Goal: Answer question/provide support: Share knowledge or assist other users

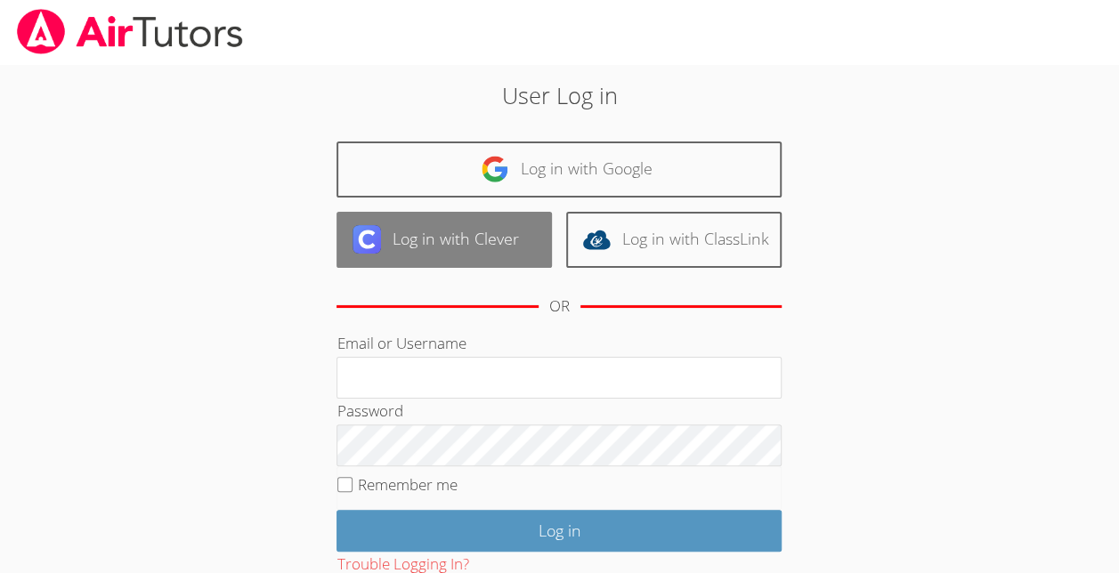
click at [493, 238] on link "Log in with Clever" at bounding box center [444, 240] width 215 height 56
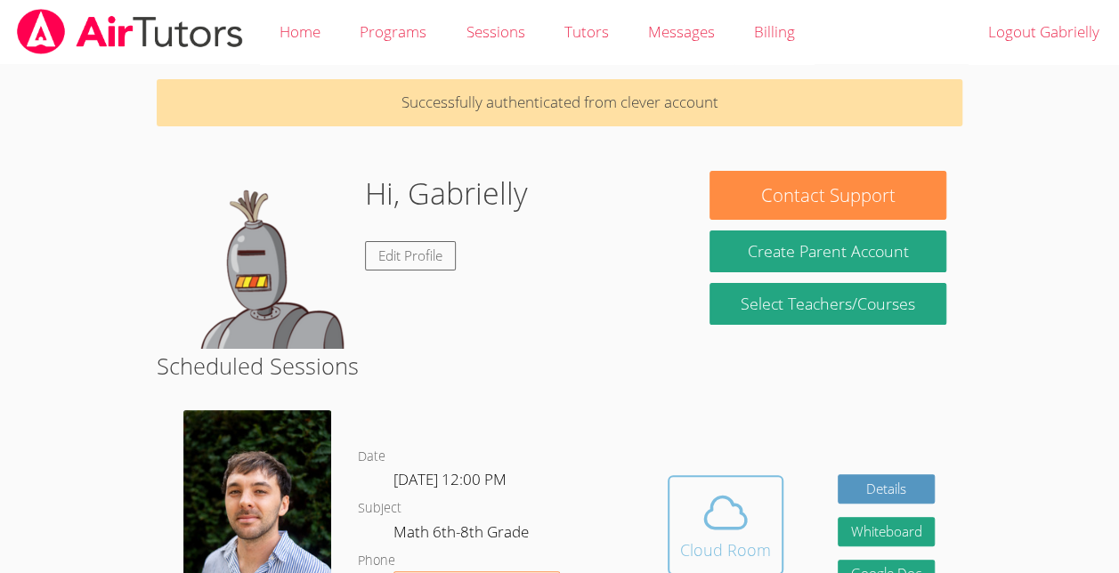
click at [740, 524] on icon at bounding box center [725, 512] width 41 height 31
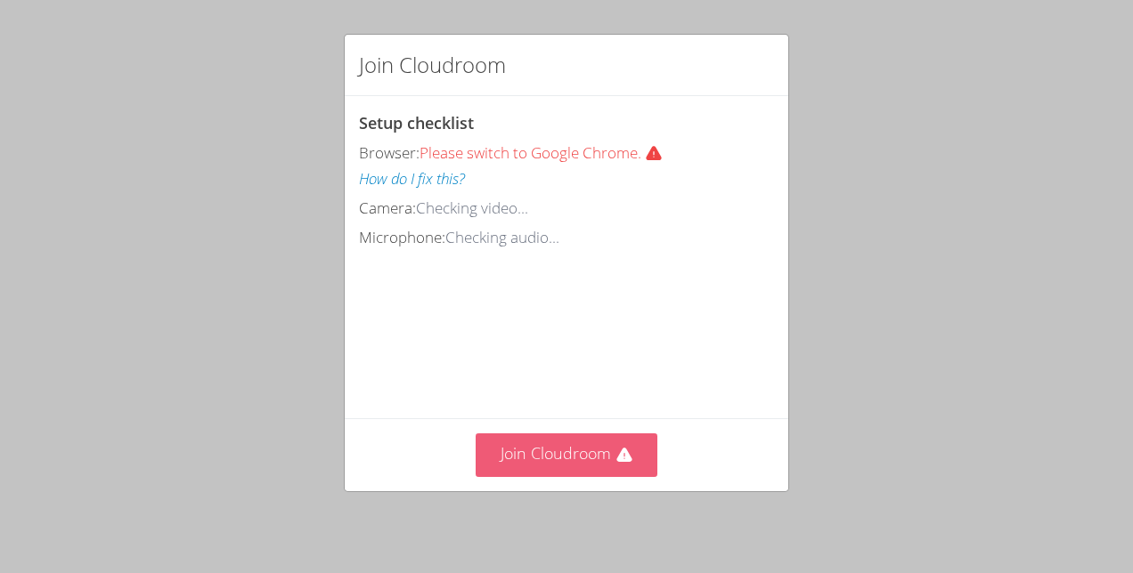
click at [615, 459] on icon at bounding box center [624, 456] width 18 height 18
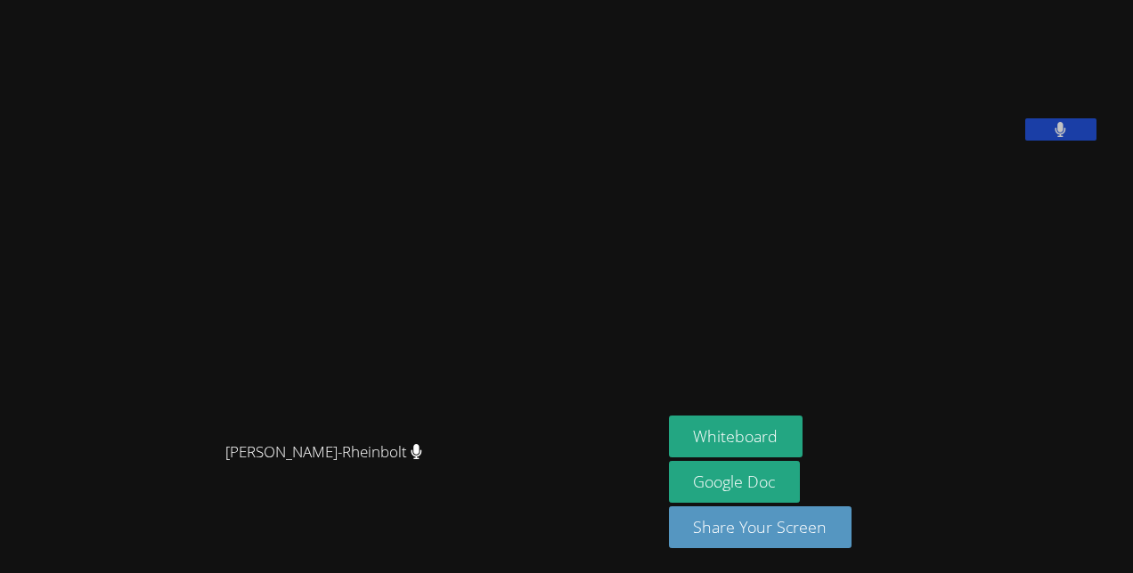
click at [936, 111] on video at bounding box center [802, 74] width 267 height 134
click at [1079, 141] on button at bounding box center [1060, 129] width 71 height 22
click at [1069, 137] on icon at bounding box center [1060, 129] width 19 height 15
click at [1068, 141] on button at bounding box center [1060, 129] width 71 height 22
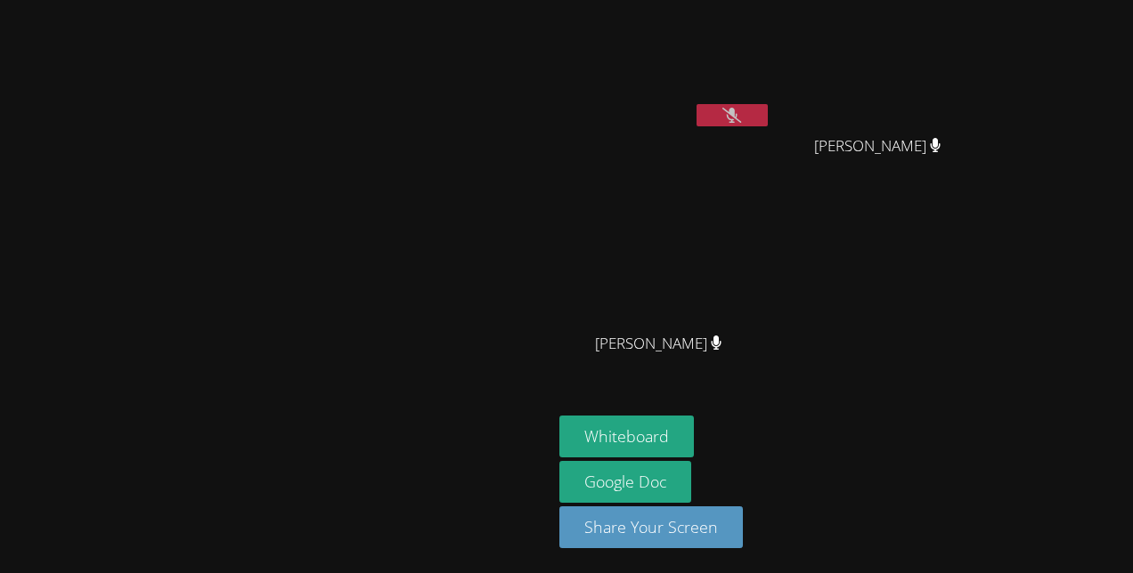
click at [741, 114] on icon at bounding box center [731, 115] width 19 height 15
click at [768, 105] on button at bounding box center [731, 115] width 71 height 22
click at [768, 110] on button at bounding box center [731, 115] width 71 height 22
click at [768, 112] on button at bounding box center [731, 115] width 71 height 22
drag, startPoint x: 878, startPoint y: 118, endPoint x: 835, endPoint y: 103, distance: 45.1
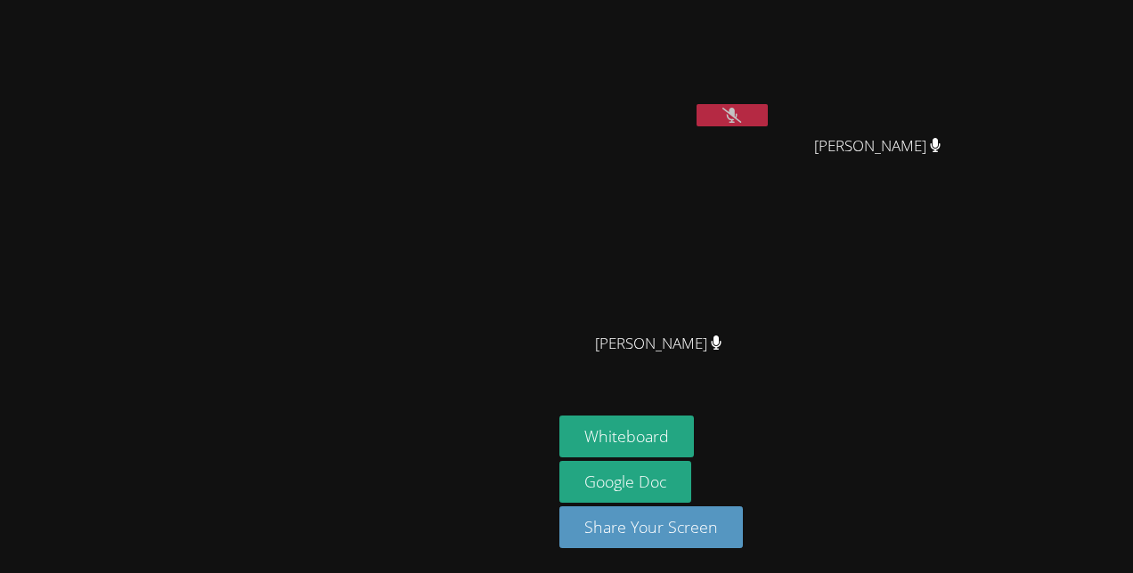
click at [771, 103] on div "Gabrielly Coelho Maia" at bounding box center [665, 70] width 212 height 127
click at [741, 109] on icon at bounding box center [731, 115] width 19 height 15
click at [768, 114] on button at bounding box center [731, 115] width 71 height 22
click at [771, 169] on div "Gabrielly Coelho Maia" at bounding box center [665, 102] width 212 height 191
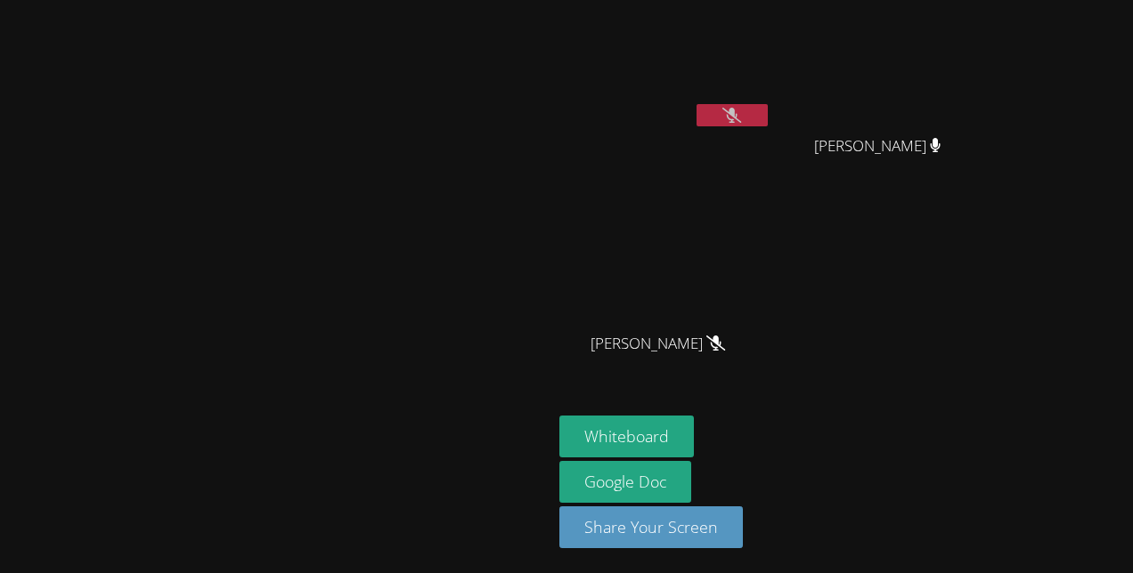
click at [768, 121] on button at bounding box center [731, 115] width 71 height 22
click at [768, 106] on button at bounding box center [731, 115] width 71 height 22
drag, startPoint x: 871, startPoint y: 113, endPoint x: 694, endPoint y: 132, distance: 178.2
click at [694, 132] on aside "Gabrielly Coelho Maia Hevelin Dos Santos Pereira Hevelin Dos Santos Pereira Jul…" at bounding box center [774, 286] width 445 height 573
click at [741, 115] on icon at bounding box center [731, 115] width 19 height 15
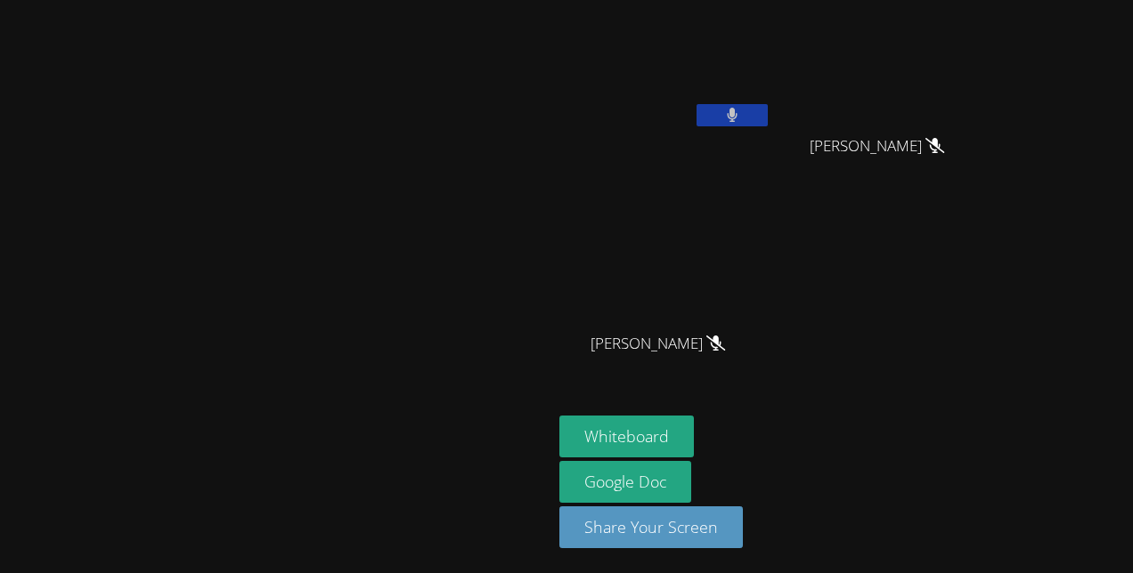
click at [768, 116] on button at bounding box center [731, 115] width 71 height 22
drag, startPoint x: 841, startPoint y: 102, endPoint x: 833, endPoint y: 122, distance: 20.8
drag, startPoint x: 833, startPoint y: 122, endPoint x: 855, endPoint y: 112, distance: 23.5
drag, startPoint x: 855, startPoint y: 112, endPoint x: 756, endPoint y: 104, distance: 99.2
click at [756, 104] on video at bounding box center [665, 66] width 212 height 119
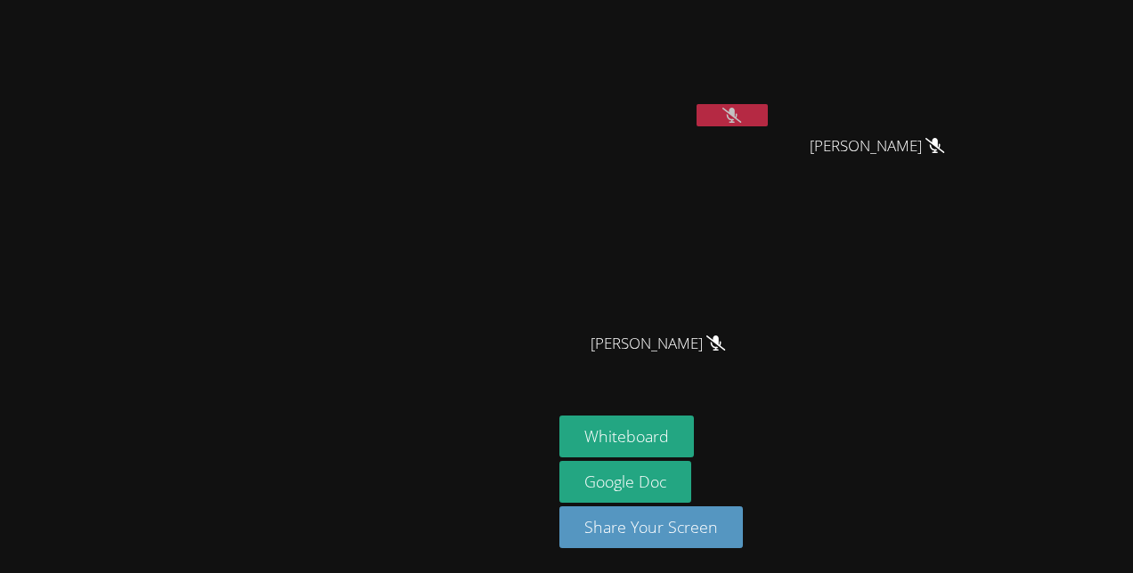
click at [768, 114] on button at bounding box center [731, 115] width 71 height 22
drag, startPoint x: 882, startPoint y: 114, endPoint x: 860, endPoint y: 109, distance: 22.9
drag, startPoint x: 860, startPoint y: 109, endPoint x: 746, endPoint y: 121, distance: 114.7
click at [746, 121] on video at bounding box center [665, 66] width 212 height 119
click at [768, 115] on button at bounding box center [731, 115] width 71 height 22
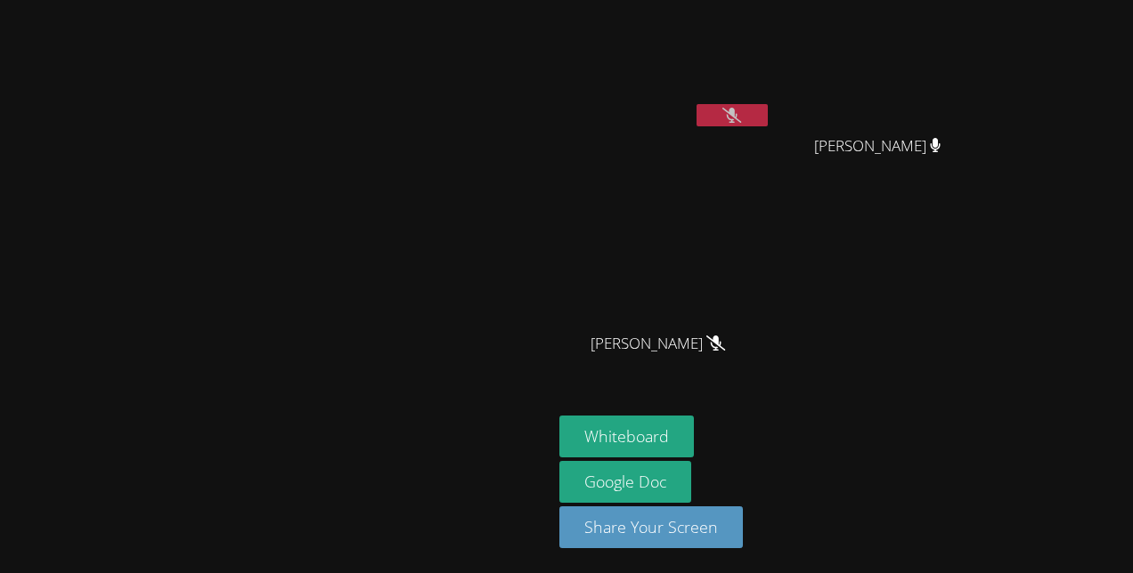
click at [741, 112] on icon at bounding box center [731, 115] width 19 height 15
click at [741, 116] on icon at bounding box center [731, 115] width 19 height 15
click at [768, 115] on button at bounding box center [731, 115] width 71 height 22
click at [768, 116] on button at bounding box center [731, 115] width 71 height 22
drag, startPoint x: 862, startPoint y: 105, endPoint x: 795, endPoint y: 145, distance: 77.9
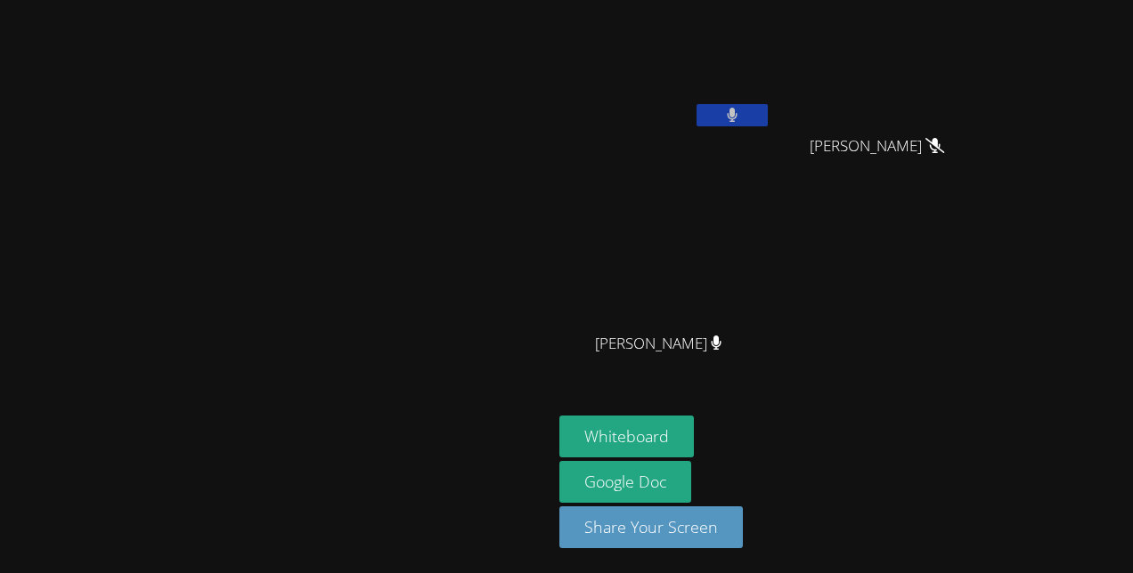
click at [771, 145] on div "Gabrielly Coelho Maia" at bounding box center [665, 102] width 212 height 191
click at [768, 110] on button at bounding box center [731, 115] width 71 height 22
click at [741, 117] on icon at bounding box center [731, 115] width 19 height 15
click at [768, 117] on button at bounding box center [731, 115] width 71 height 22
click at [741, 117] on icon at bounding box center [731, 115] width 19 height 15
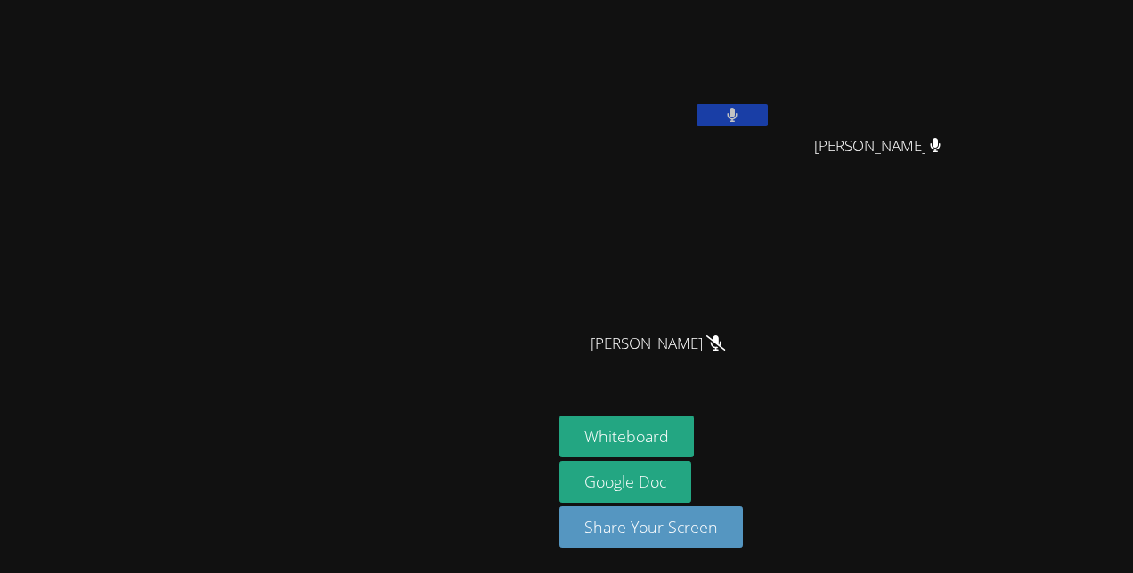
drag, startPoint x: 859, startPoint y: 117, endPoint x: 702, endPoint y: 167, distance: 165.6
click at [702, 167] on div "Gabrielly Coelho Maia" at bounding box center [665, 102] width 212 height 191
click at [738, 110] on icon at bounding box center [733, 115] width 12 height 15
click at [741, 110] on icon at bounding box center [731, 115] width 19 height 15
click at [768, 107] on button at bounding box center [731, 115] width 71 height 22
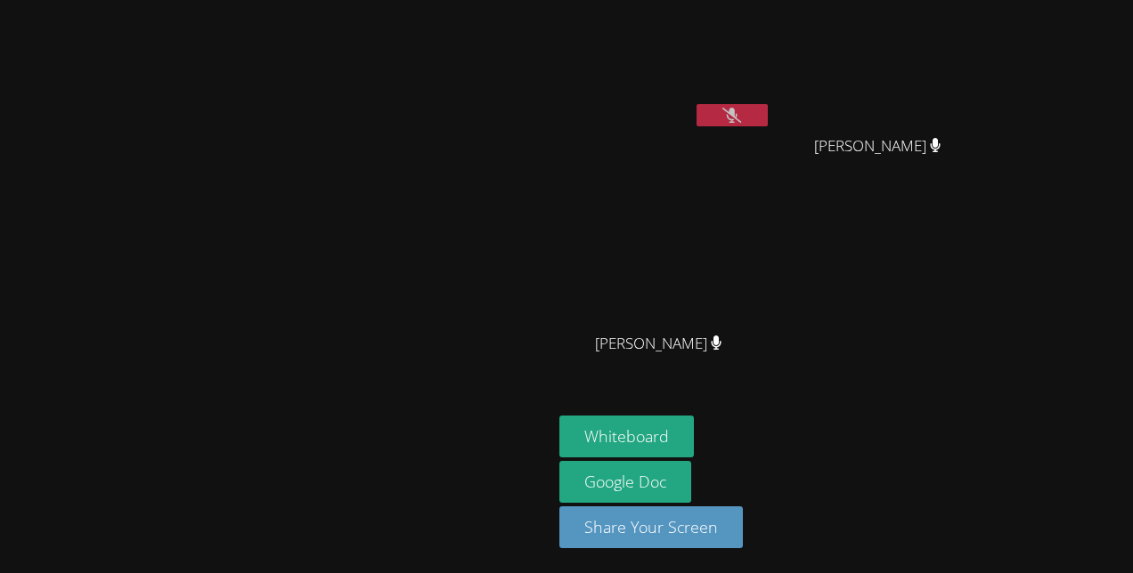
click at [771, 103] on video at bounding box center [665, 66] width 212 height 119
click at [741, 117] on icon at bounding box center [731, 115] width 19 height 15
click at [990, 233] on div "Gabrielly Coelho Maia Hevelin Dos Santos Pereira Hevelin Dos Santos Pereira Jul…" at bounding box center [774, 201] width 431 height 388
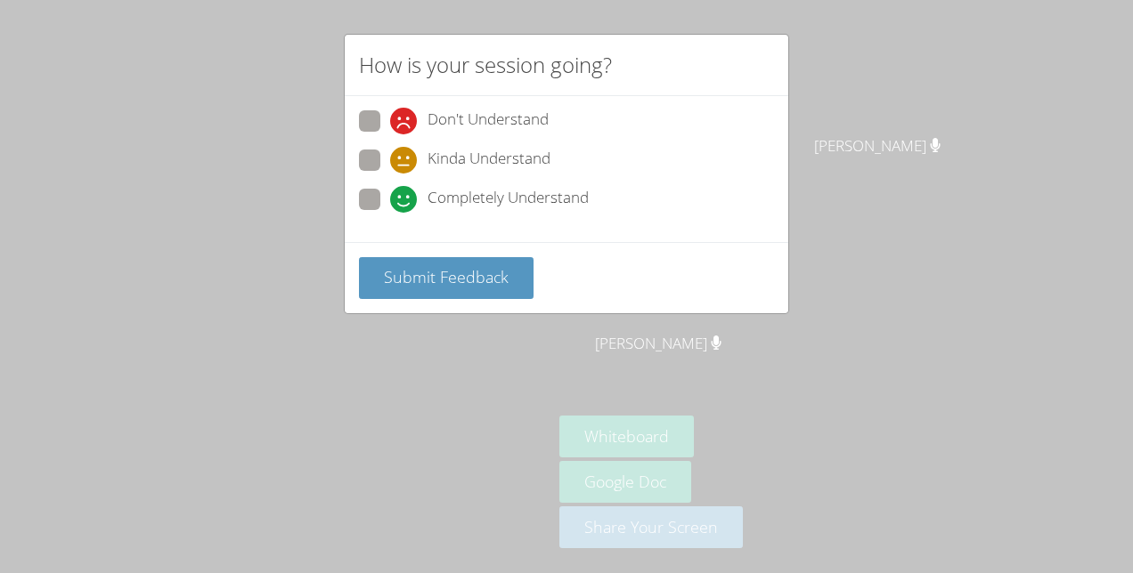
click at [520, 203] on span "Completely Understand" at bounding box center [507, 199] width 161 height 27
click at [405, 203] on input "Completely Understand" at bounding box center [397, 196] width 15 height 15
radio input "true"
click at [488, 266] on span "Submit Feedback" at bounding box center [446, 276] width 125 height 21
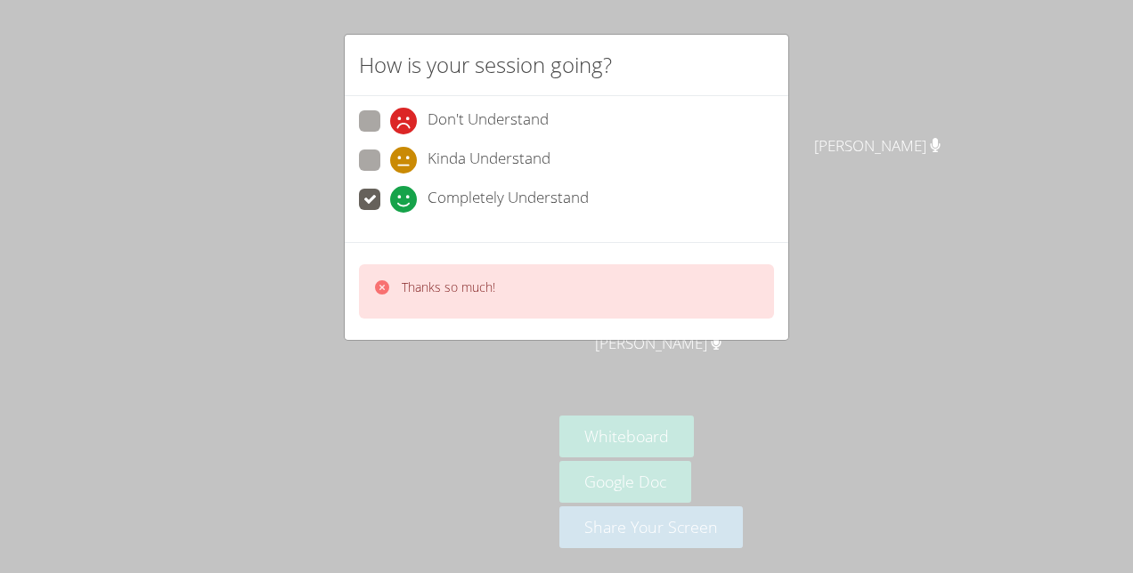
click at [880, 134] on div "How is your session going? Don't Understand Kinda Understand Completely Underst…" at bounding box center [566, 286] width 1133 height 573
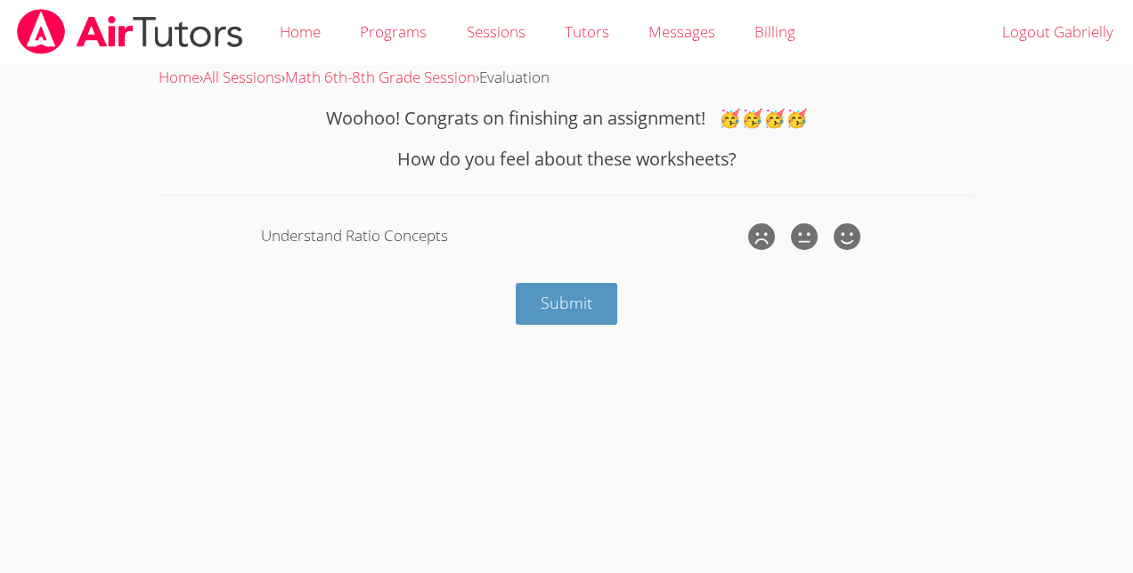
drag, startPoint x: 0, startPoint y: 0, endPoint x: 954, endPoint y: 532, distance: 1091.8
click at [954, 532] on body "Home Programs Sessions Tutors Messages Billing Logout Gabrielly Home › All Sess…" at bounding box center [566, 286] width 1133 height 573
